Goal: Task Accomplishment & Management: Use online tool/utility

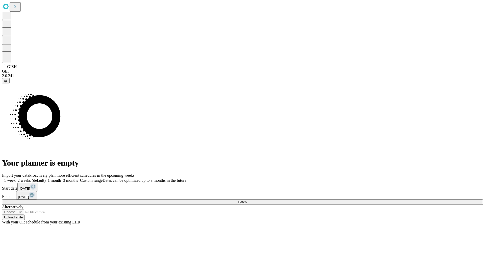
click at [246, 200] on span "Fetch" at bounding box center [242, 202] width 8 height 4
